Goal: Task Accomplishment & Management: Manage account settings

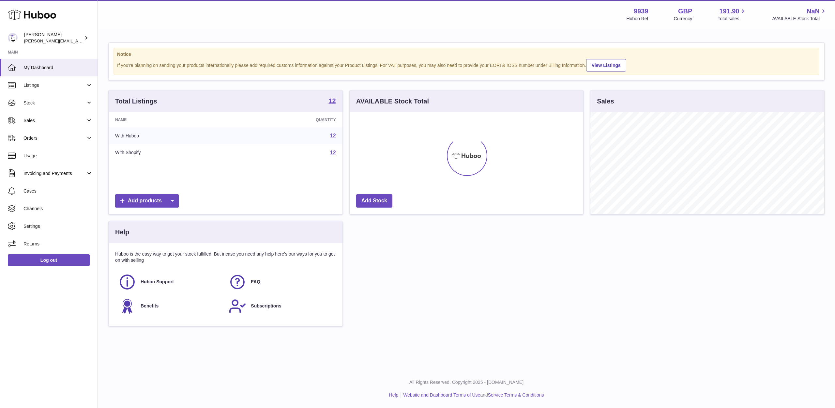
scroll to position [102, 233]
click at [41, 121] on span "Sales" at bounding box center [54, 120] width 62 height 6
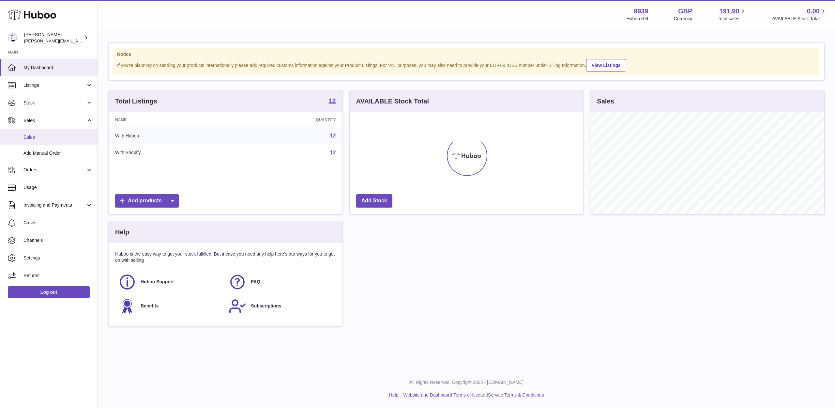
click at [41, 132] on link "Sales" at bounding box center [48, 137] width 97 height 16
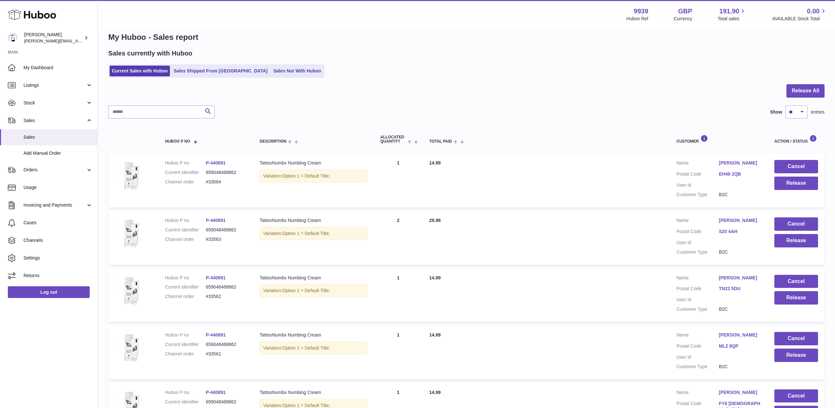
scroll to position [12, 0]
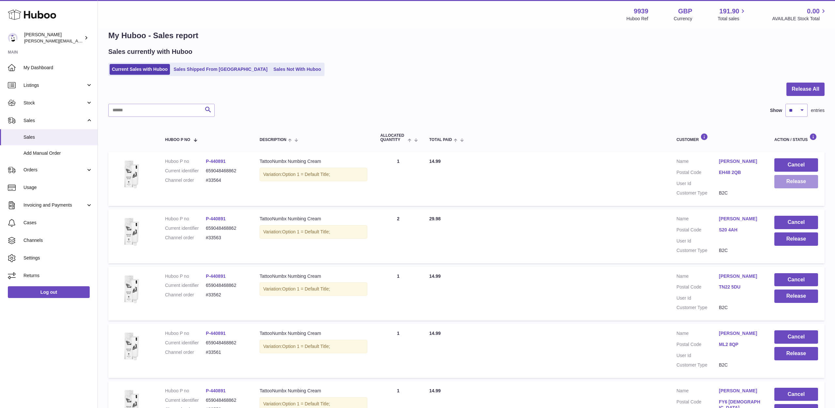
click at [792, 182] on button "Release" at bounding box center [796, 181] width 44 height 13
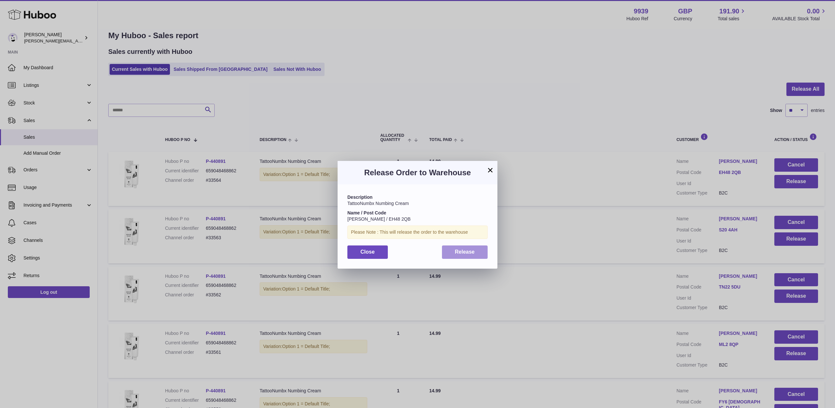
click at [478, 253] on button "Release" at bounding box center [465, 251] width 46 height 13
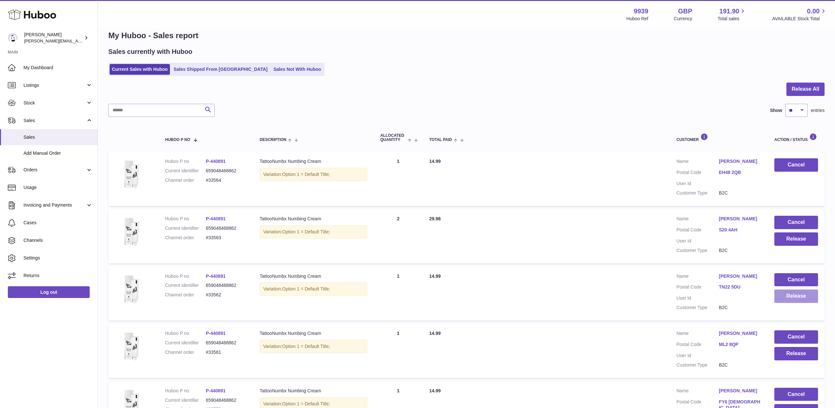
click at [793, 290] on button "Release" at bounding box center [796, 295] width 44 height 13
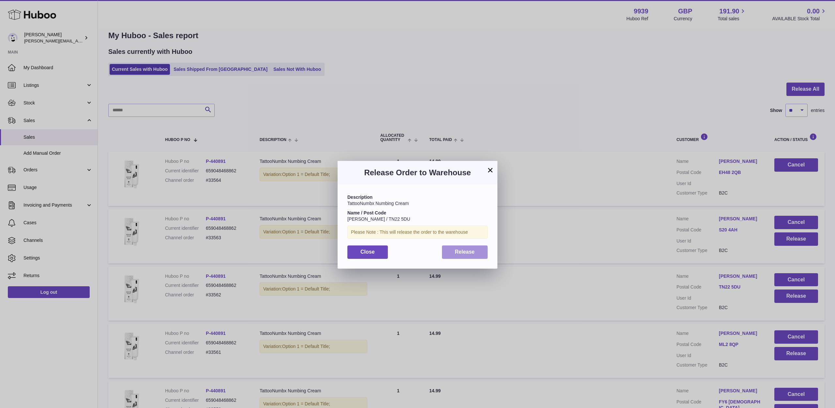
click at [468, 254] on button "Release" at bounding box center [465, 251] width 46 height 13
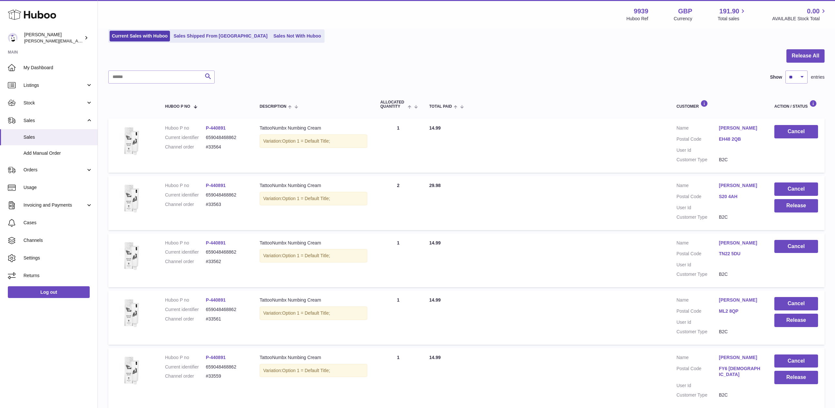
scroll to position [47, 0]
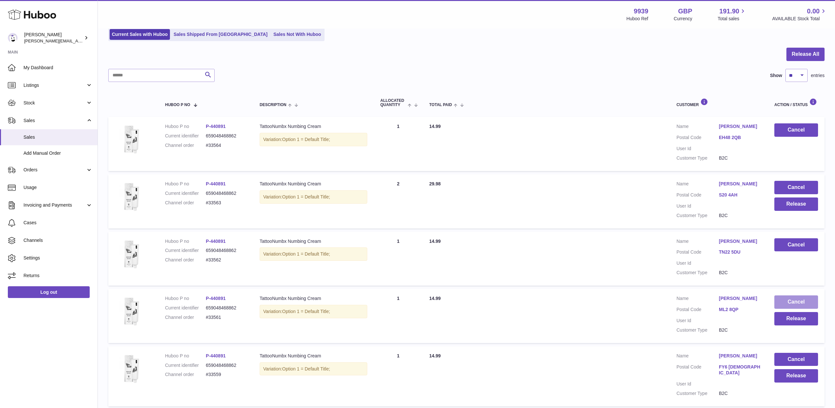
click at [784, 299] on button "Cancel" at bounding box center [796, 301] width 44 height 13
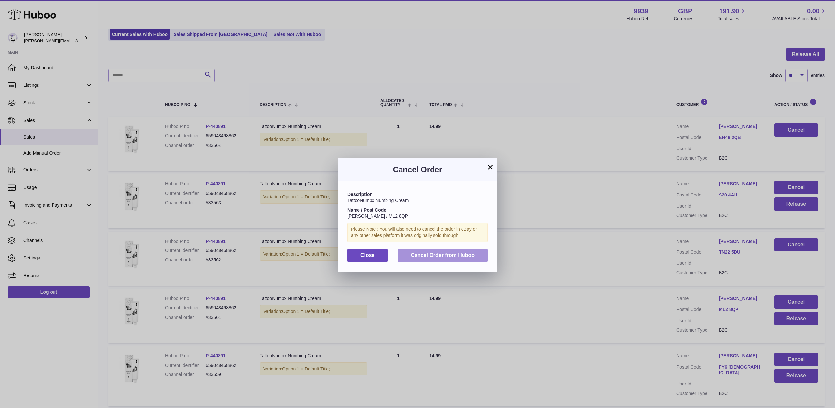
click at [468, 256] on span "Cancel Order from Huboo" at bounding box center [442, 255] width 64 height 6
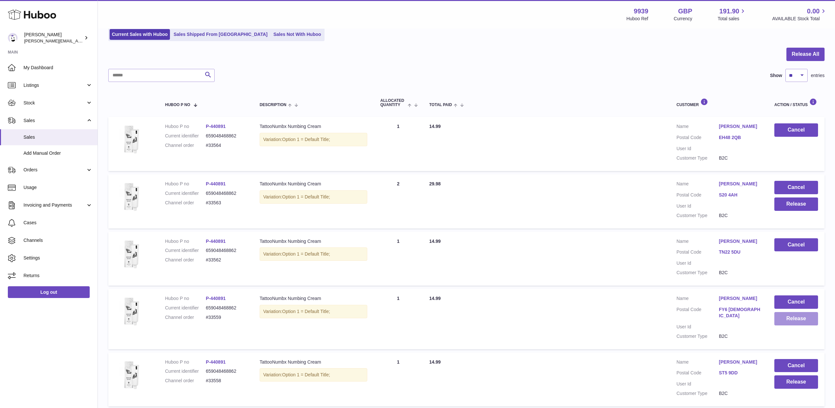
click at [796, 316] on button "Release" at bounding box center [796, 318] width 44 height 13
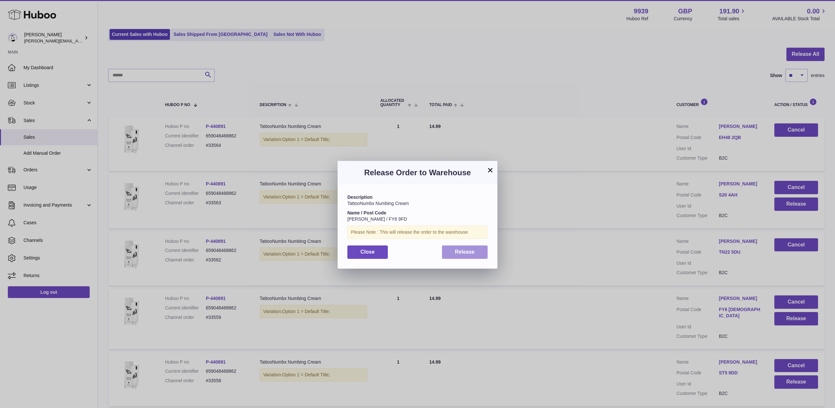
click at [479, 251] on button "Release" at bounding box center [465, 251] width 46 height 13
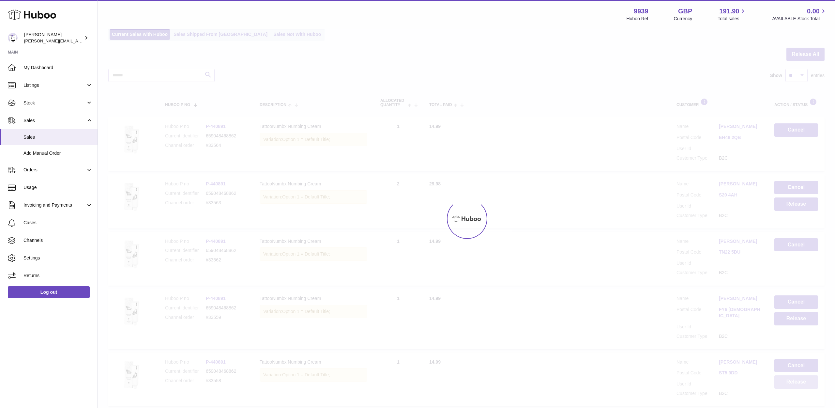
click at [783, 375] on button "Release" at bounding box center [796, 381] width 44 height 13
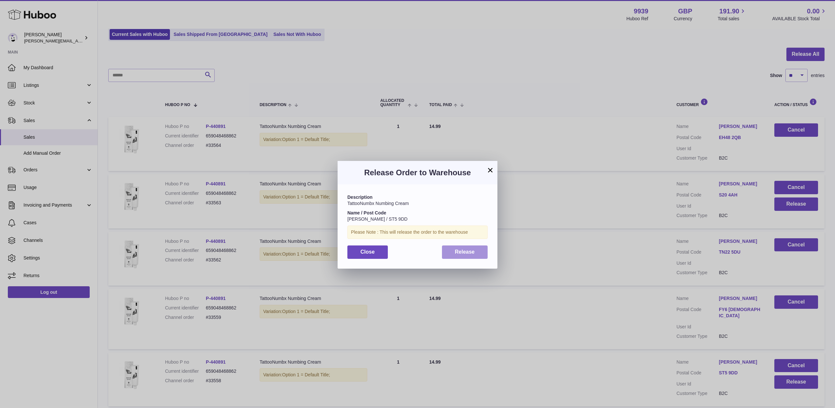
click at [485, 252] on button "Release" at bounding box center [465, 251] width 46 height 13
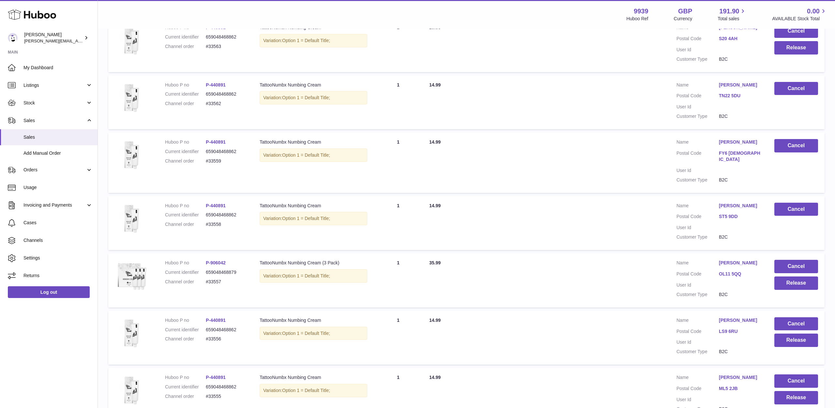
scroll to position [206, 0]
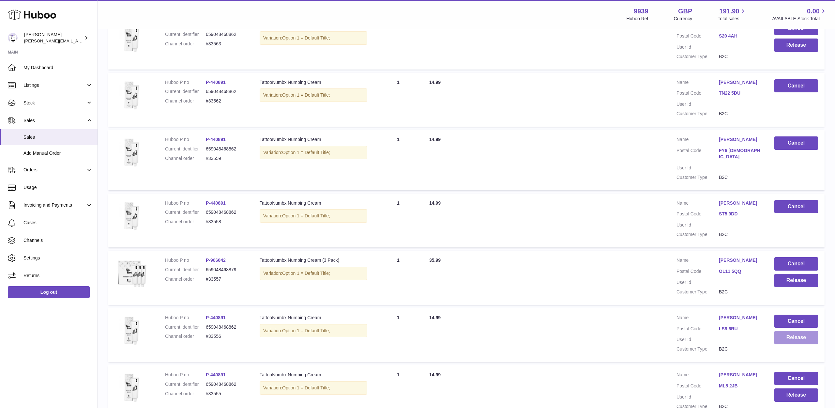
click at [788, 331] on button "Release" at bounding box center [796, 337] width 44 height 13
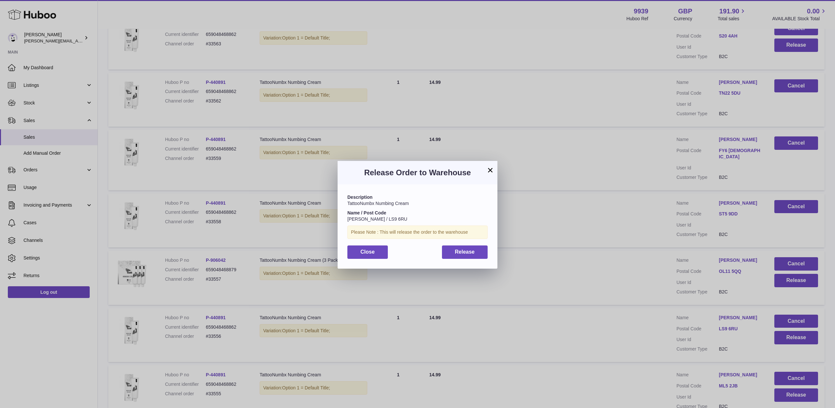
click at [482, 249] on button "Release" at bounding box center [465, 251] width 46 height 13
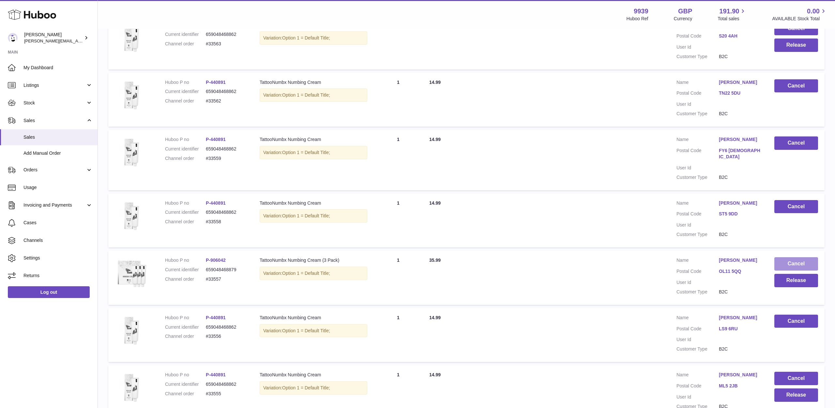
click at [781, 257] on button "Cancel" at bounding box center [796, 263] width 44 height 13
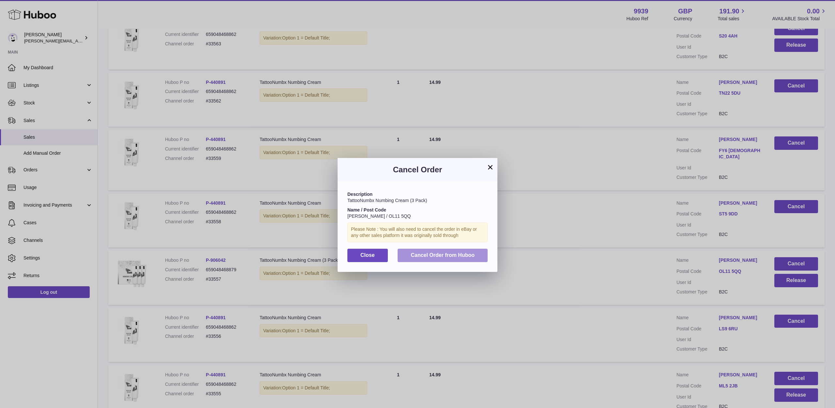
click at [472, 257] on button "Cancel Order from Huboo" at bounding box center [442, 254] width 90 height 13
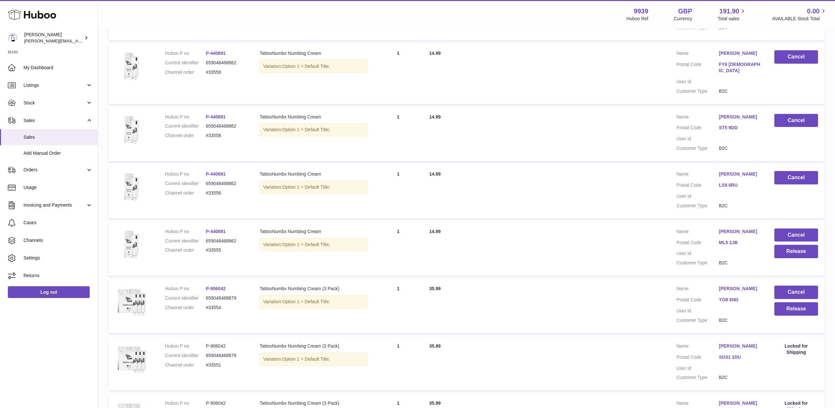
scroll to position [292, 0]
drag, startPoint x: 793, startPoint y: 294, endPoint x: 788, endPoint y: 294, distance: 5.2
click at [788, 301] on button "Release" at bounding box center [796, 307] width 44 height 13
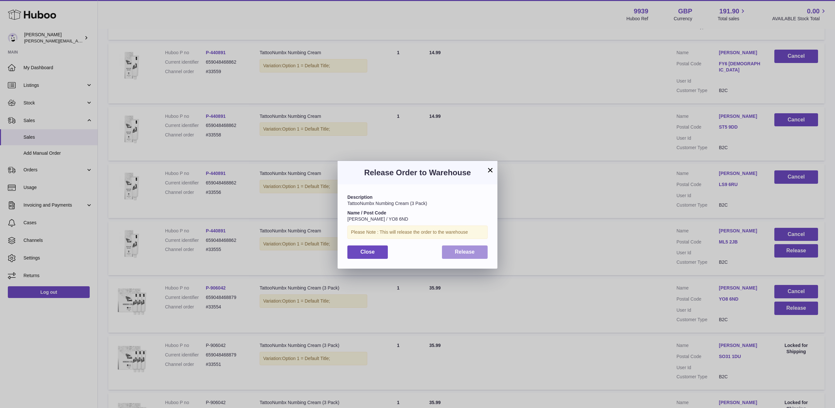
click at [478, 253] on button "Release" at bounding box center [465, 251] width 46 height 13
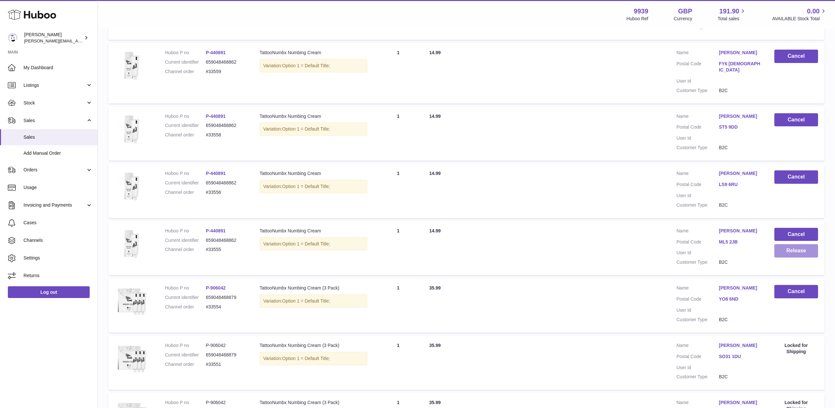
click at [797, 244] on button "Release" at bounding box center [796, 250] width 44 height 13
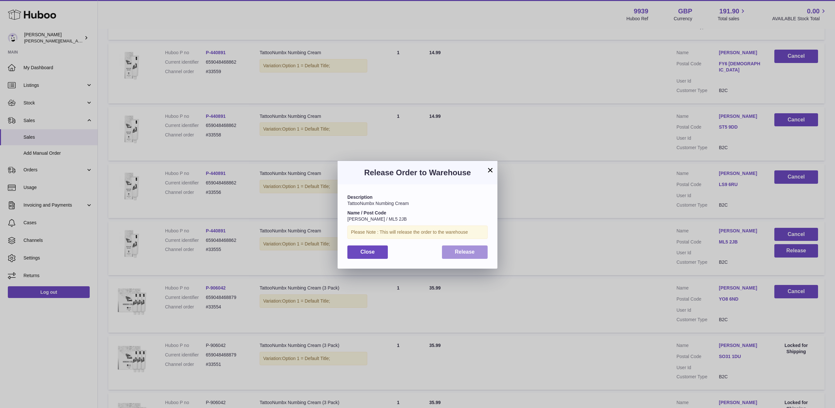
click at [481, 248] on button "Release" at bounding box center [465, 251] width 46 height 13
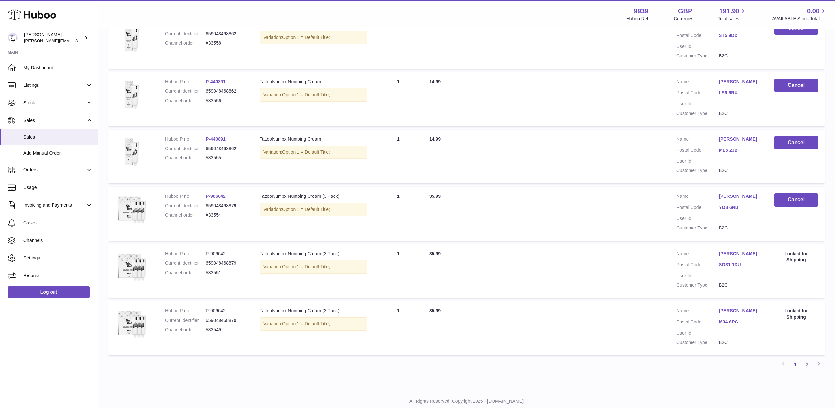
scroll to position [384, 0]
drag, startPoint x: 50, startPoint y: 104, endPoint x: 49, endPoint y: 118, distance: 14.1
click at [50, 105] on span "Stock" at bounding box center [54, 103] width 62 height 6
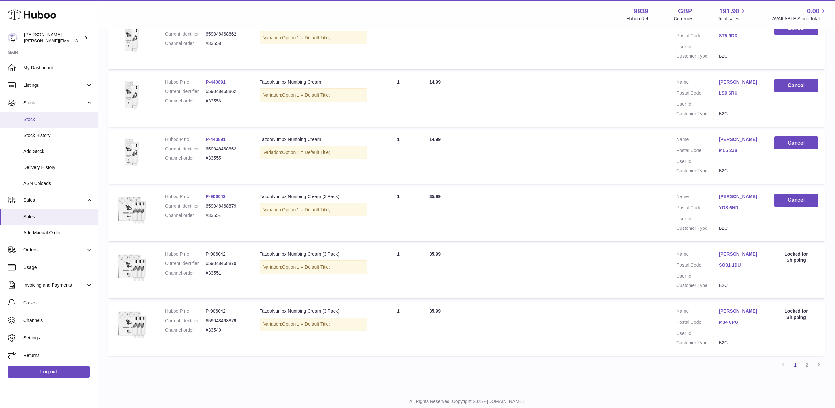
click at [49, 118] on span "Stock" at bounding box center [57, 119] width 69 height 6
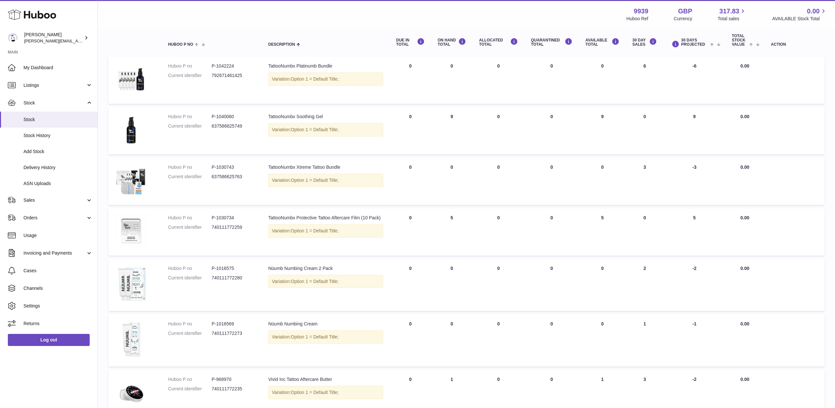
scroll to position [62, 0]
